Goal: Task Accomplishment & Management: Complete application form

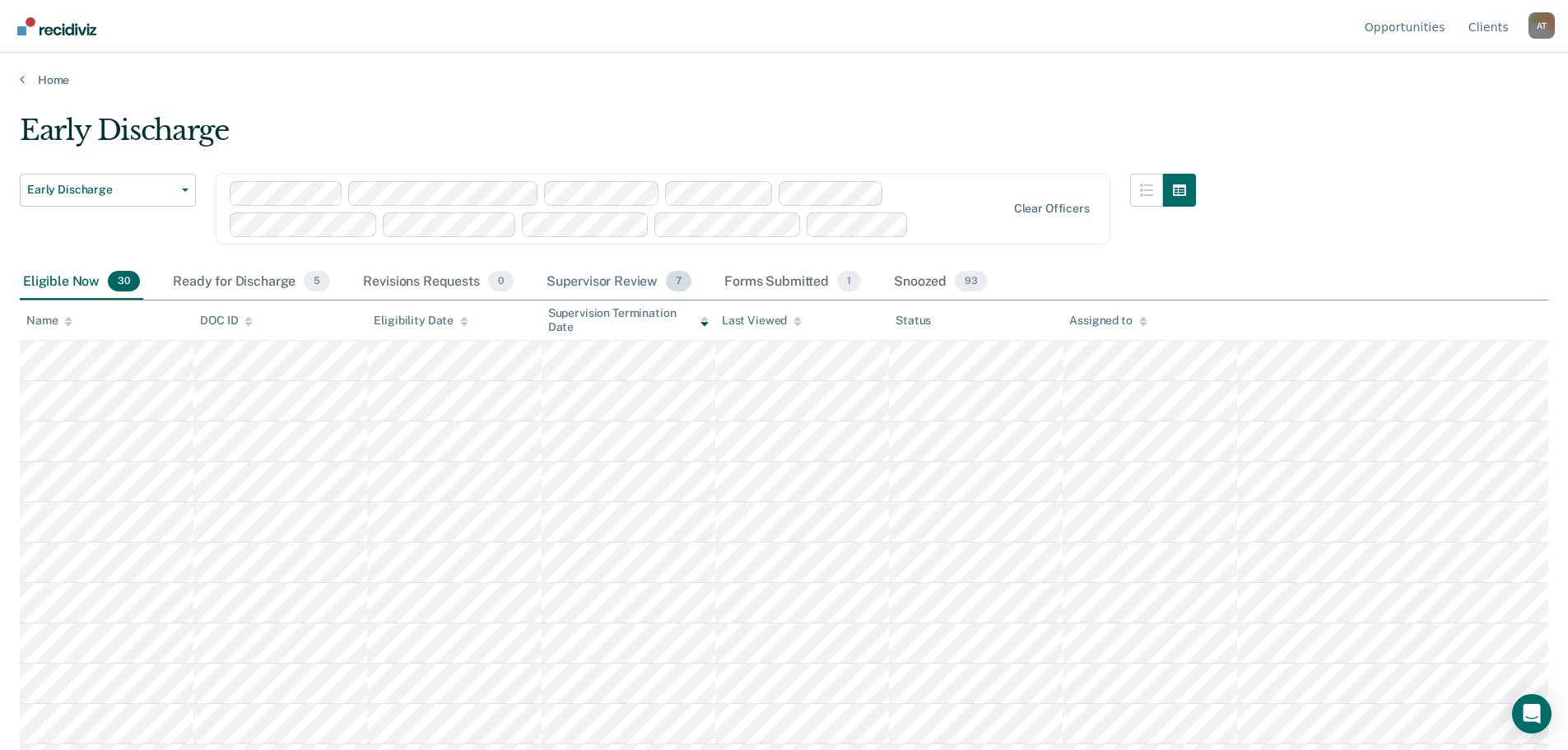
click at [587, 282] on div "Supervisor Review 7" at bounding box center [619, 283] width 152 height 36
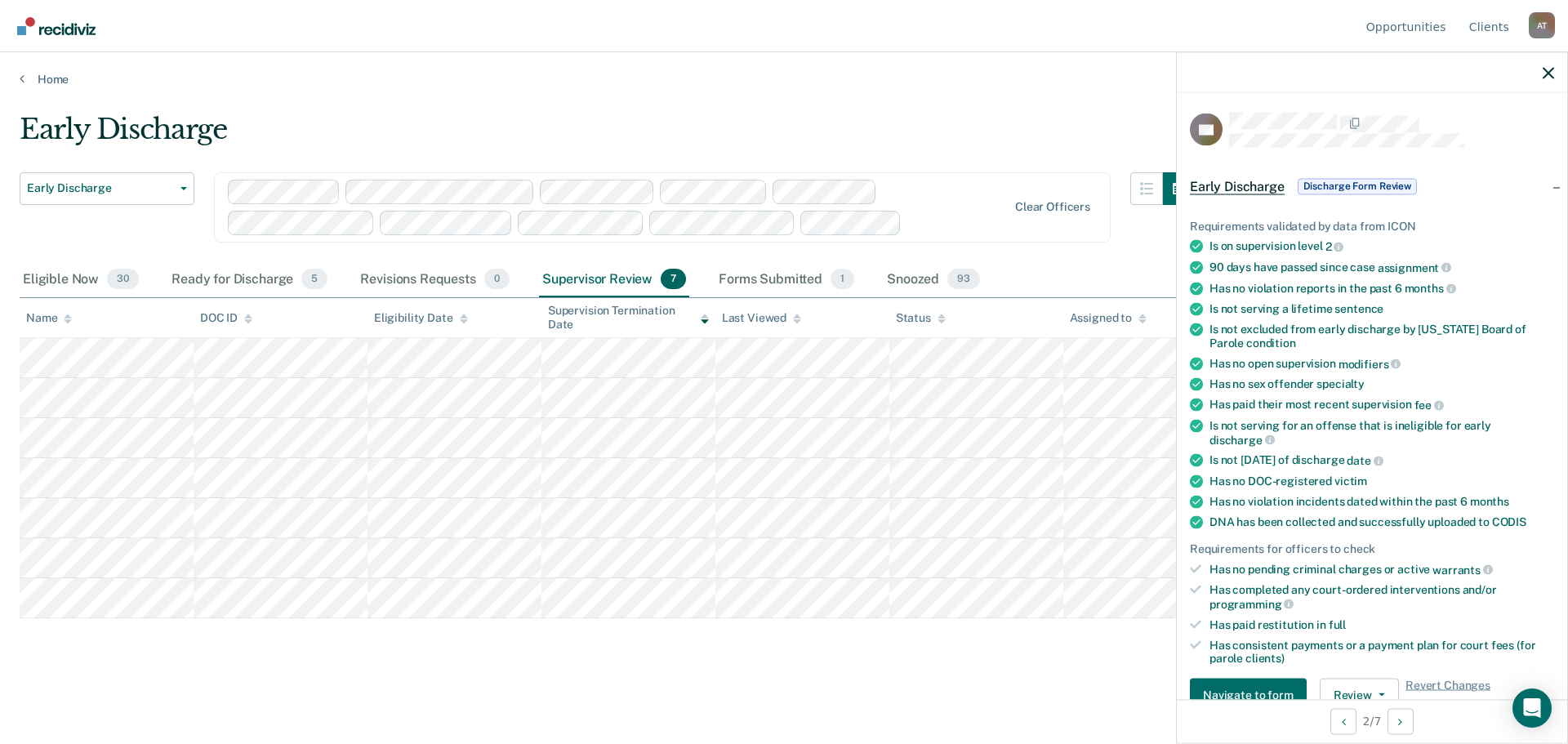
scroll to position [81, 0]
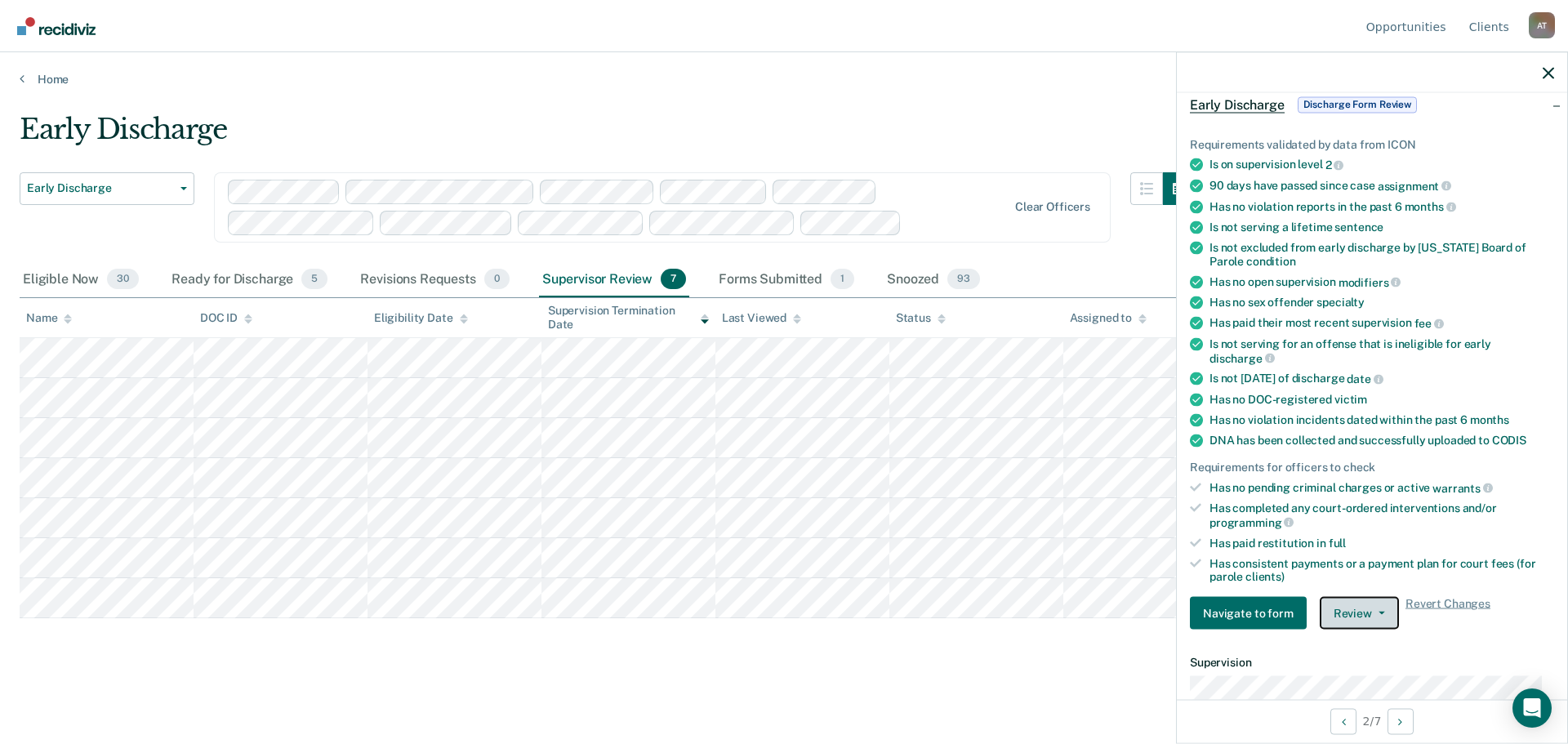
click at [1372, 612] on span "button" at bounding box center [1379, 614] width 13 height 4
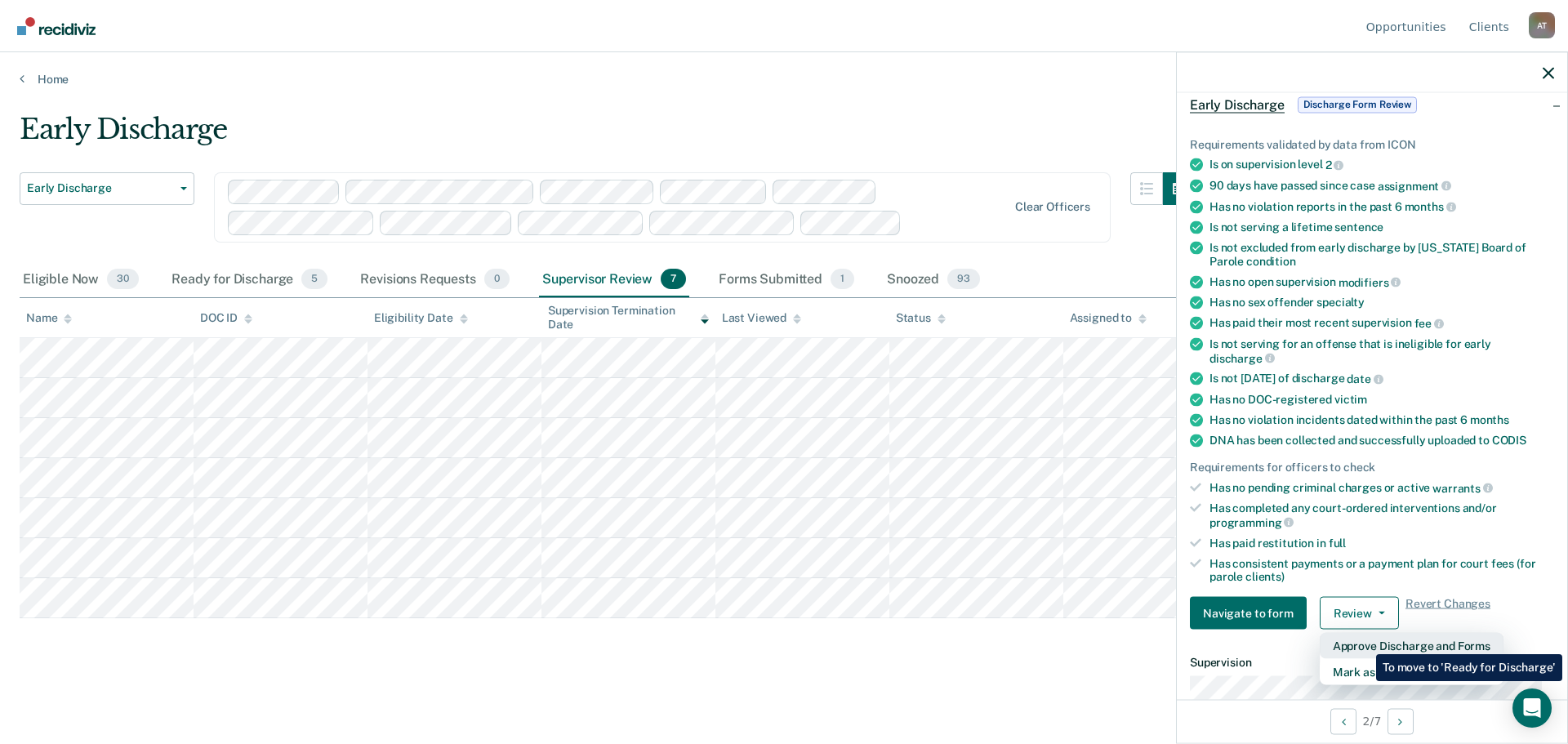
click at [1364, 642] on button "Approve Discharge and Forms" at bounding box center [1412, 646] width 184 height 26
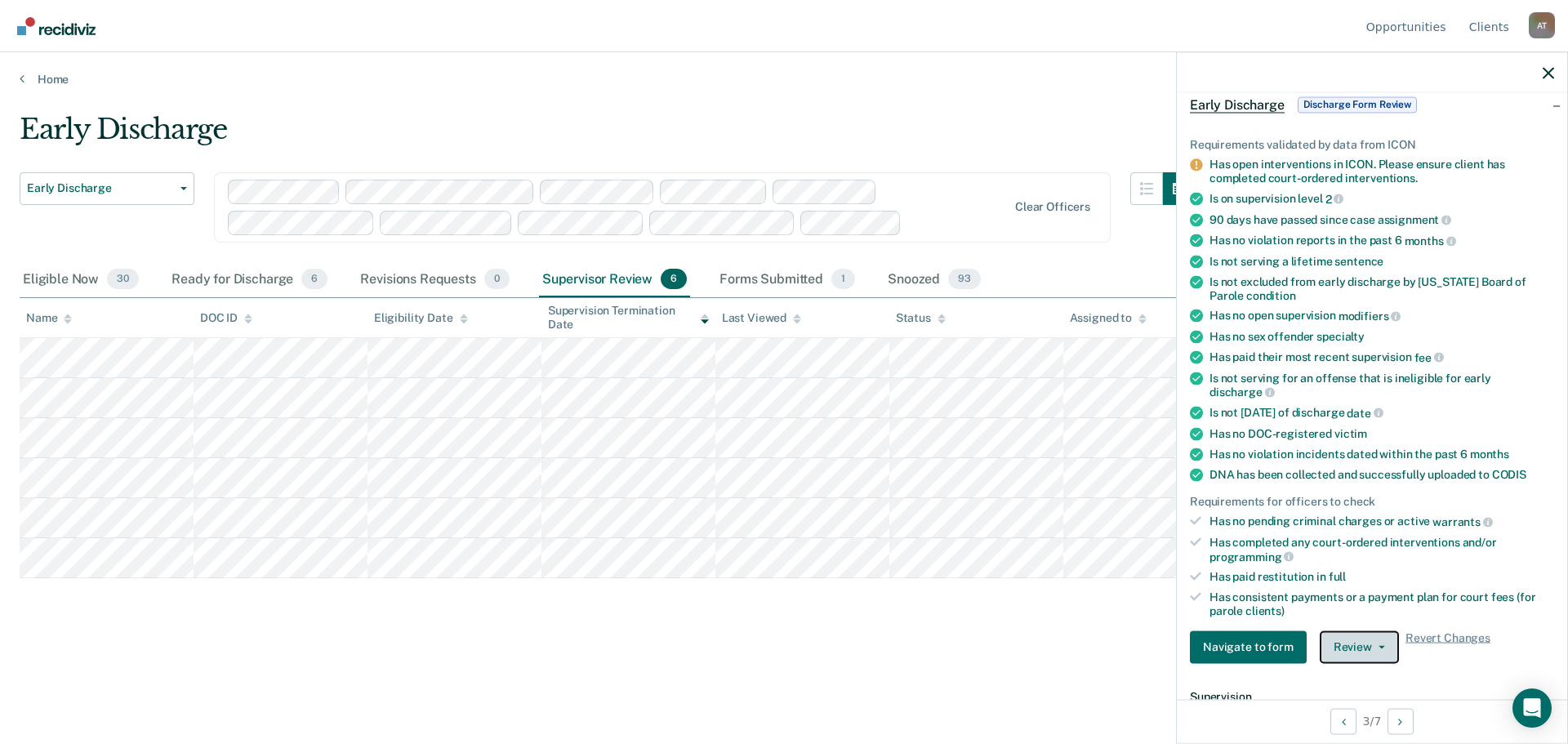
click at [1380, 646] on icon "button" at bounding box center [1381, 648] width 6 height 4
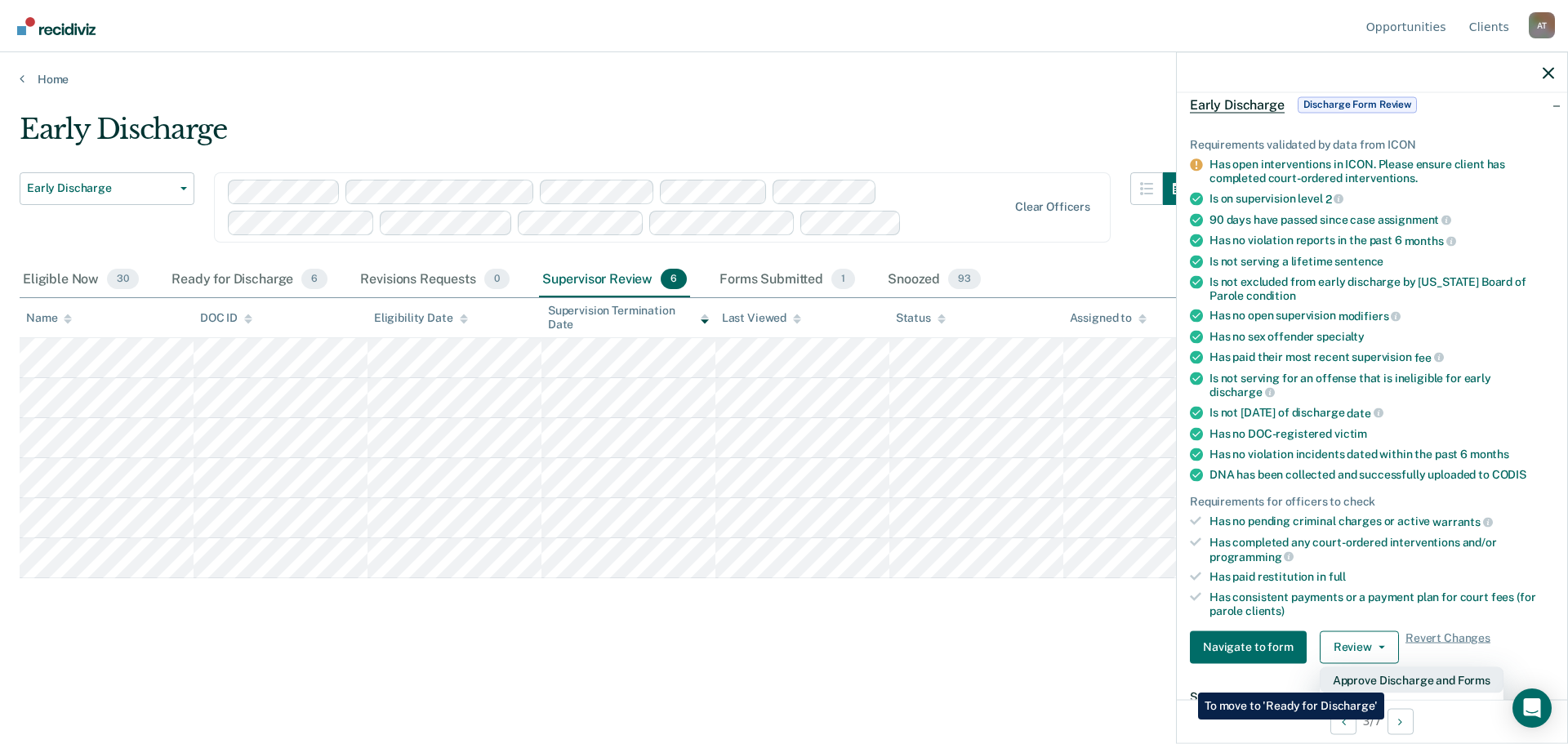
click at [1384, 680] on button "Approve Discharge and Forms" at bounding box center [1412, 679] width 184 height 26
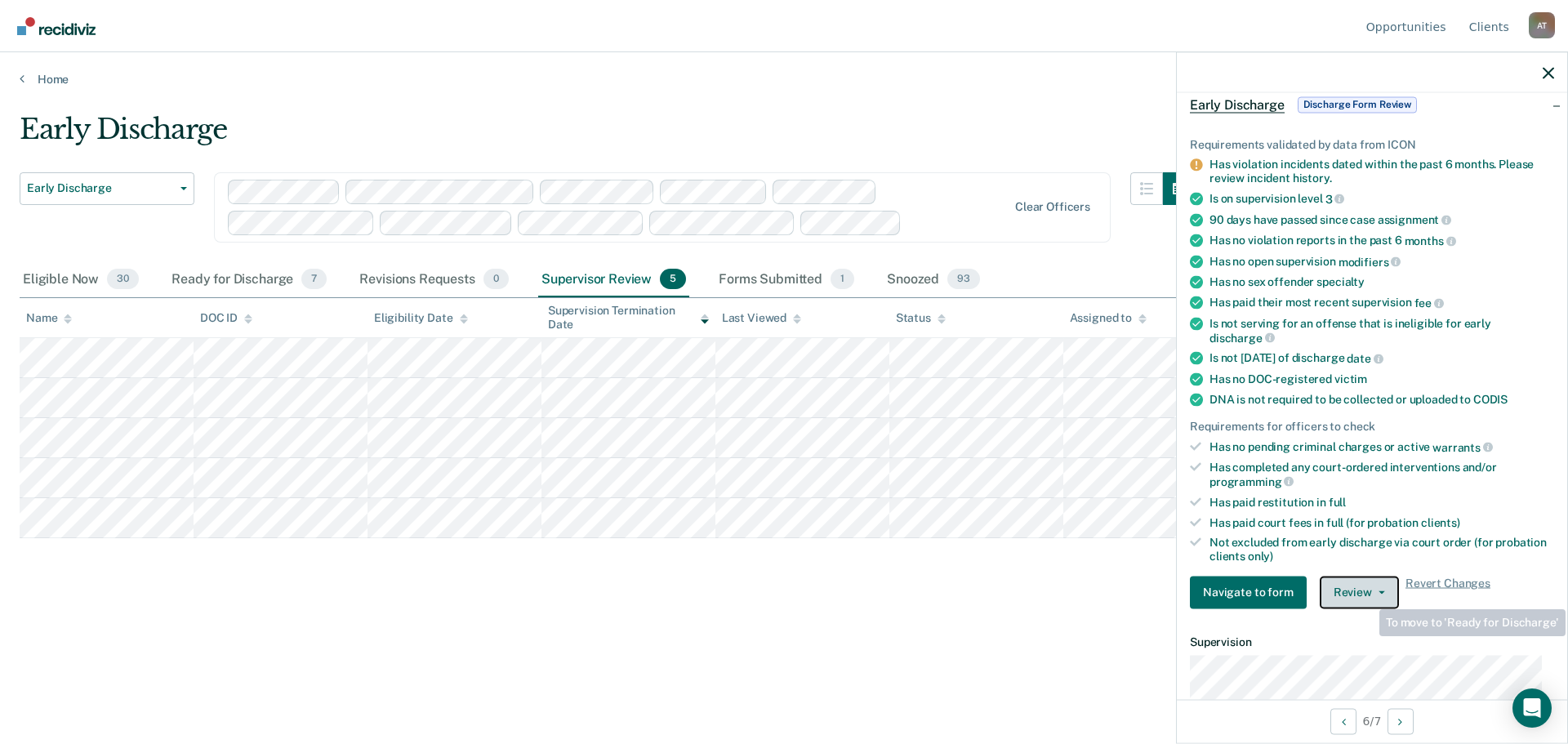
click at [1367, 596] on button "Review" at bounding box center [1359, 592] width 79 height 33
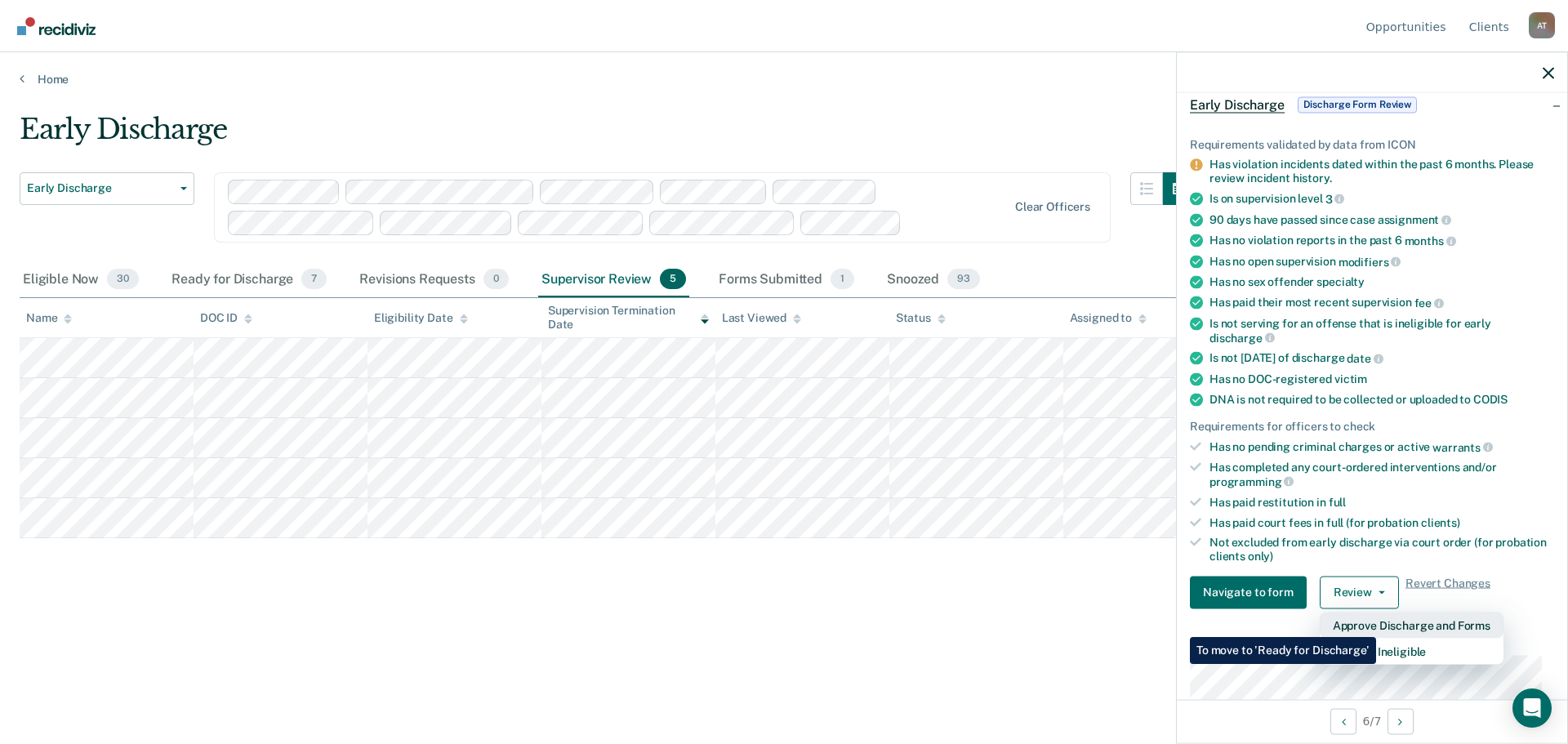
click at [1376, 625] on button "Approve Discharge and Forms" at bounding box center [1412, 624] width 184 height 26
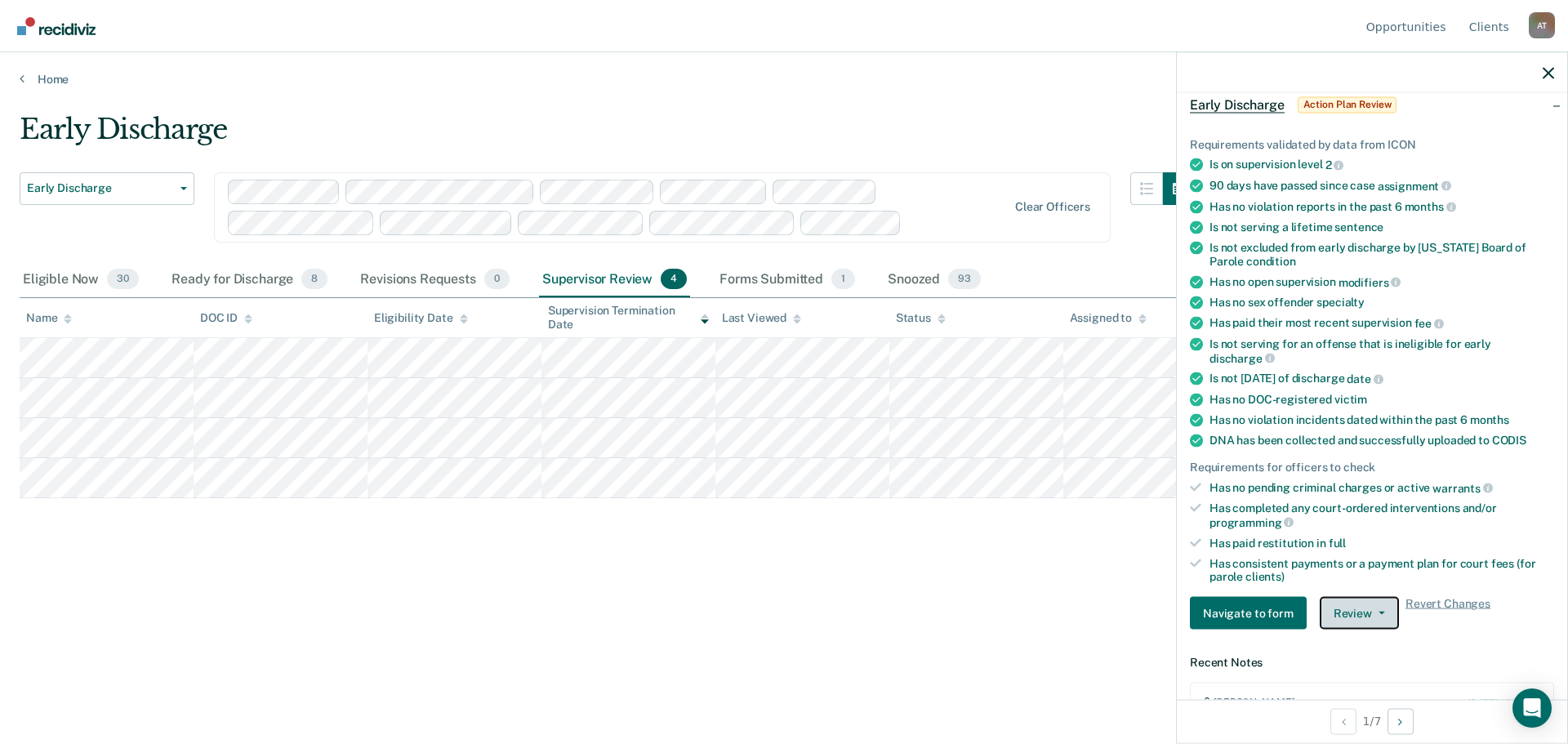
click at [1365, 605] on button "Review" at bounding box center [1359, 614] width 79 height 33
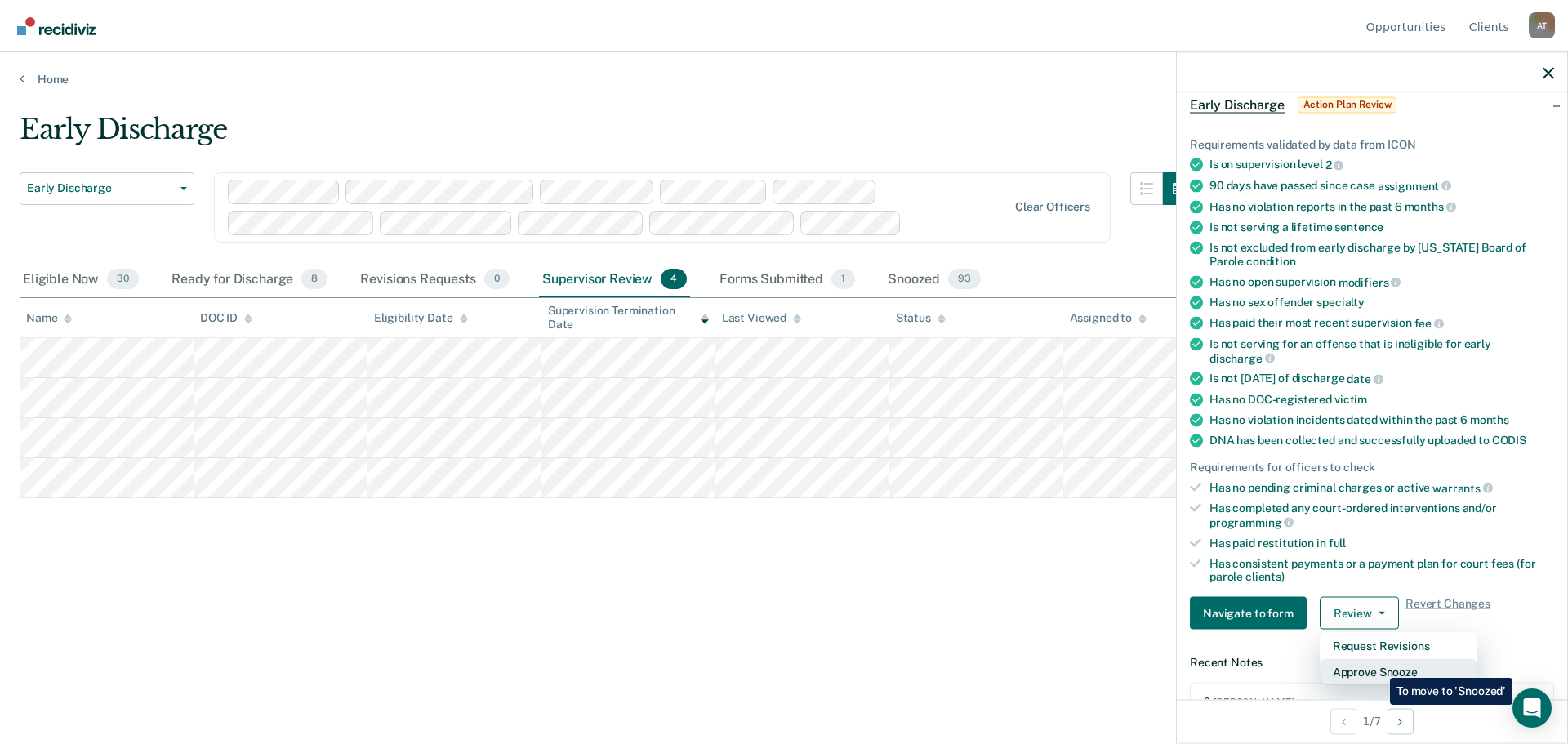
click at [1378, 665] on button "Approve Snooze" at bounding box center [1398, 672] width 158 height 26
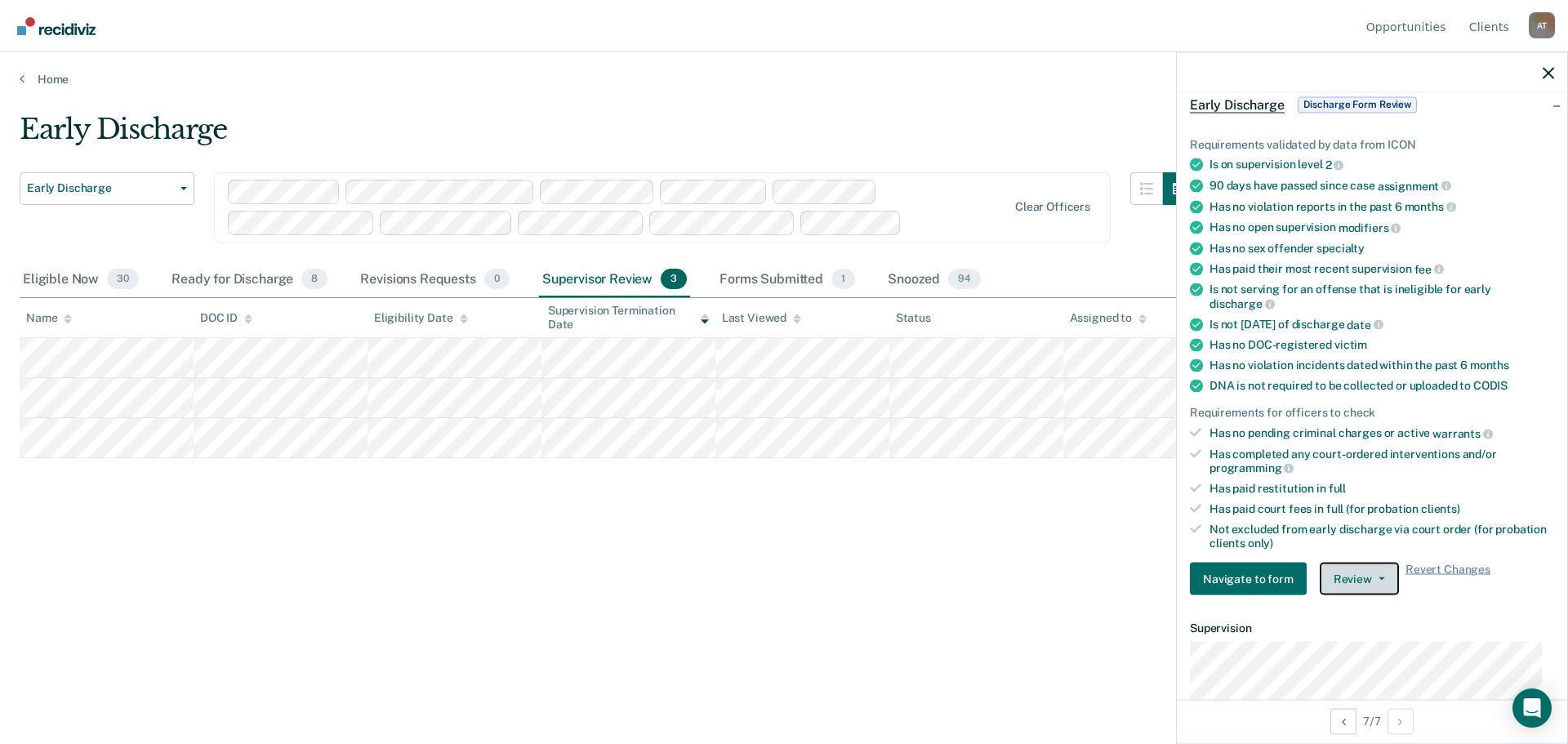
click at [1373, 574] on button "Review" at bounding box center [1359, 579] width 79 height 33
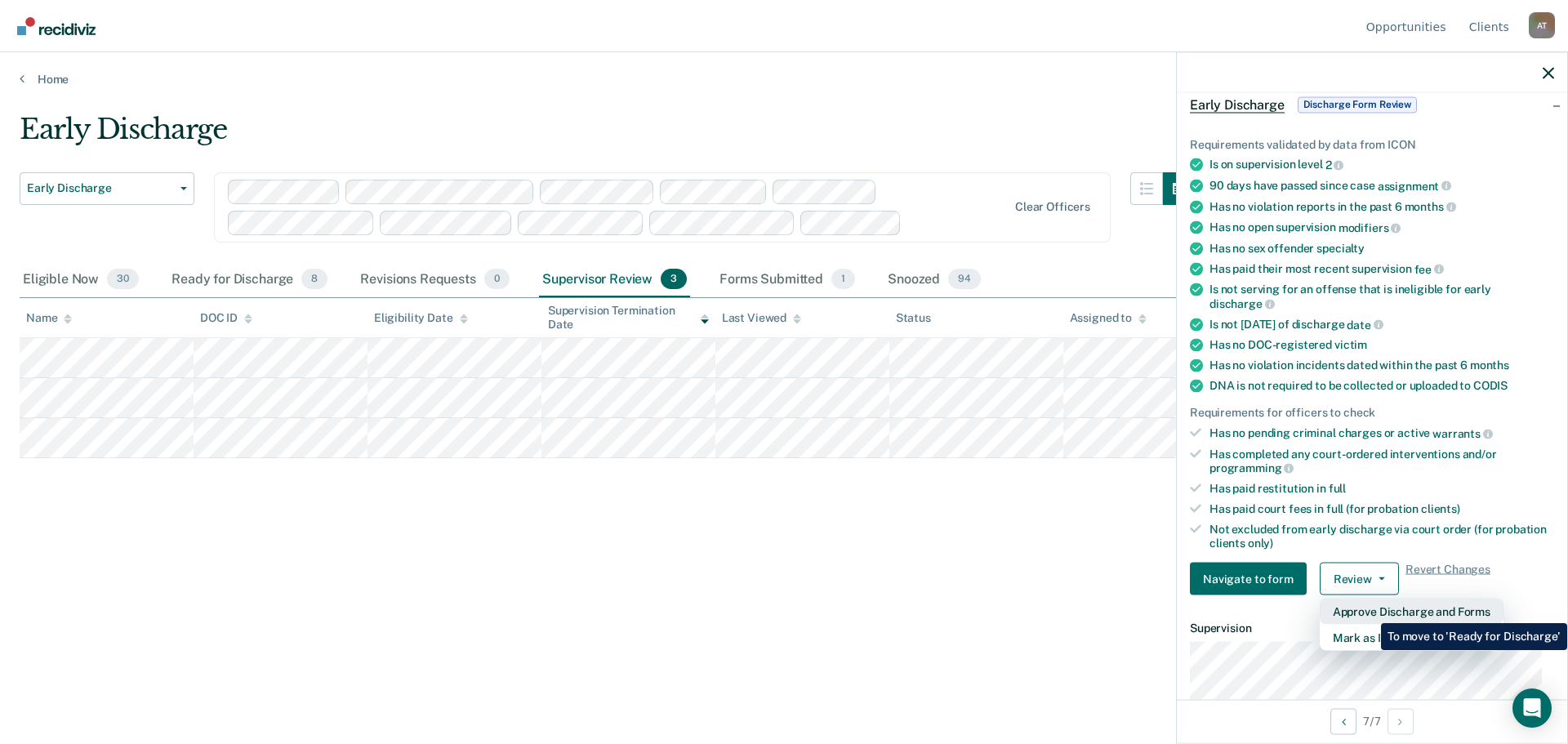
click at [1369, 611] on button "Approve Discharge and Forms" at bounding box center [1412, 611] width 184 height 26
